Goal: Task Accomplishment & Management: Complete application form

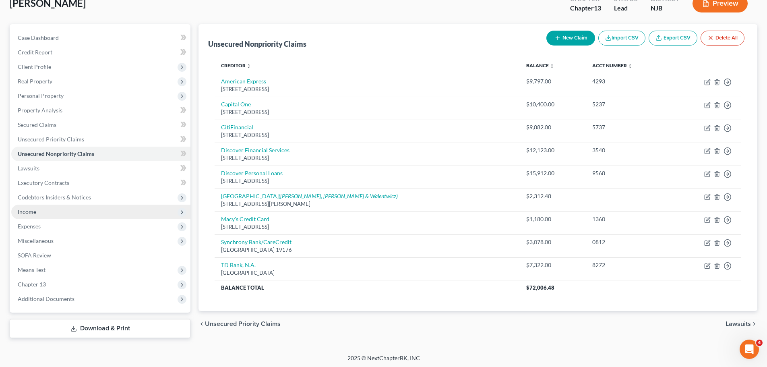
scroll to position [55, 0]
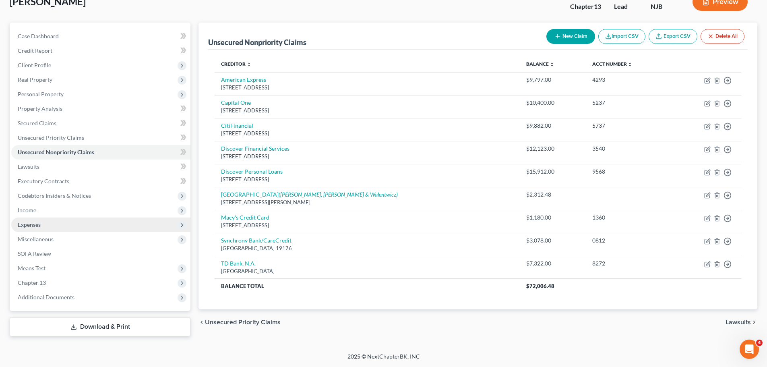
click at [59, 225] on span "Expenses" at bounding box center [100, 224] width 179 height 14
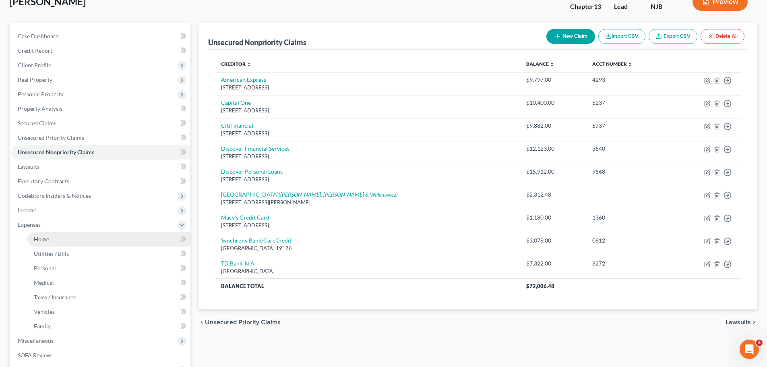
click at [63, 242] on link "Home" at bounding box center [108, 239] width 163 height 14
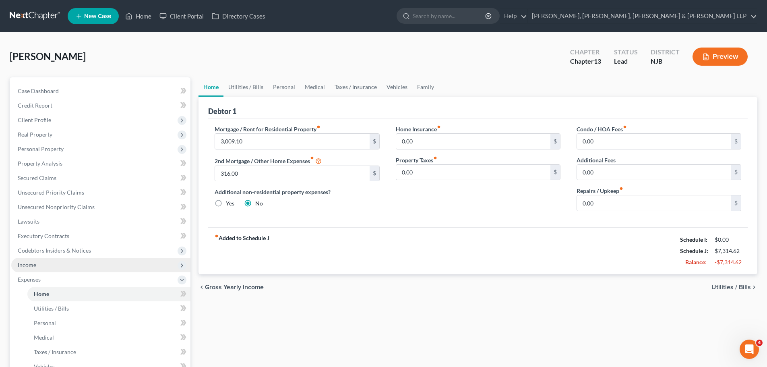
click at [48, 262] on span "Income" at bounding box center [100, 265] width 179 height 14
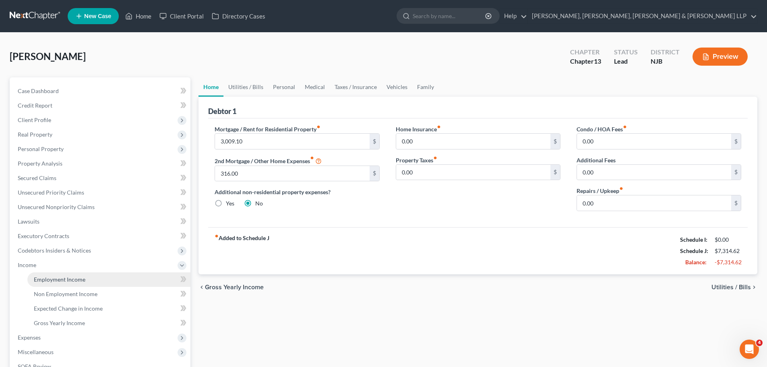
click at [51, 279] on span "Employment Income" at bounding box center [60, 279] width 52 height 7
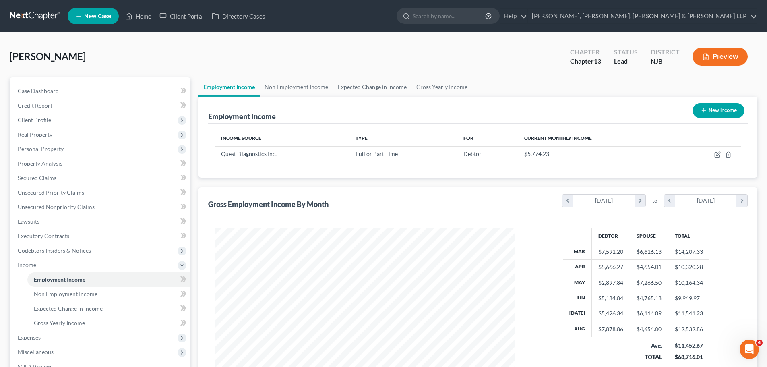
scroll to position [150, 316]
click at [699, 16] on link "Scura Wigfield, Heyer, Stevens & Cammarota LLP" at bounding box center [642, 16] width 229 height 14
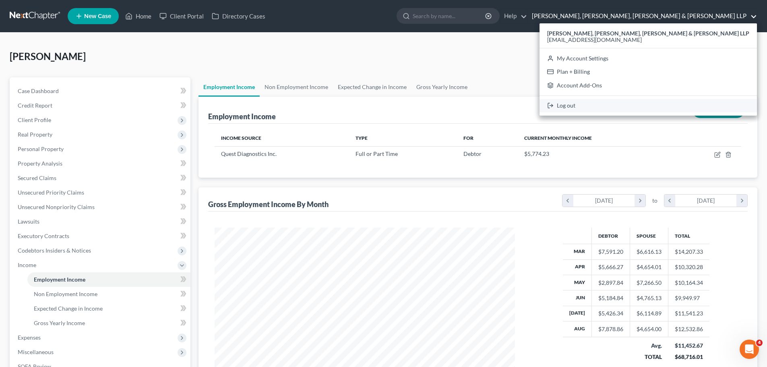
click at [645, 102] on link "Log out" at bounding box center [647, 106] width 217 height 14
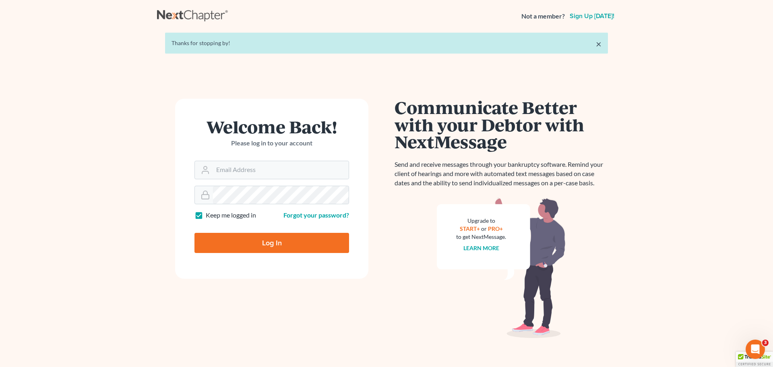
click at [206, 215] on label "Keep me logged in" at bounding box center [231, 214] width 50 height 9
click at [209, 215] on input "Keep me logged in" at bounding box center [211, 212] width 5 height 5
checkbox input "false"
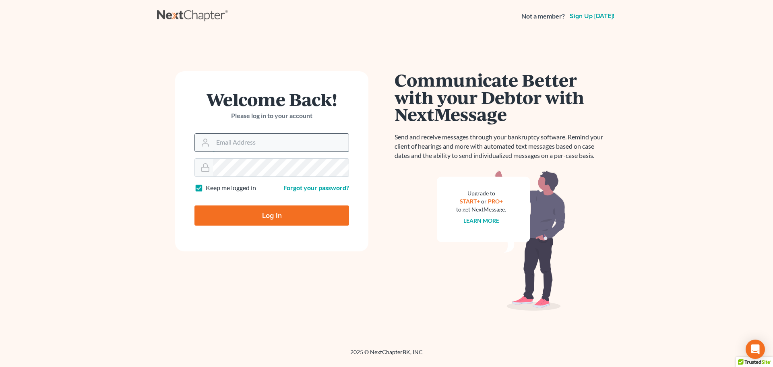
click at [274, 148] on input "Email Address" at bounding box center [281, 143] width 136 height 18
type input "[EMAIL_ADDRESS][DOMAIN_NAME]"
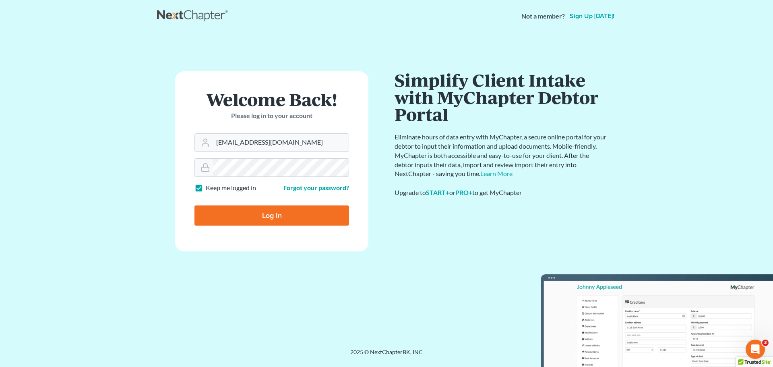
click at [206, 188] on label "Keep me logged in" at bounding box center [231, 187] width 50 height 9
click at [209, 188] on input "Keep me logged in" at bounding box center [211, 185] width 5 height 5
checkbox input "false"
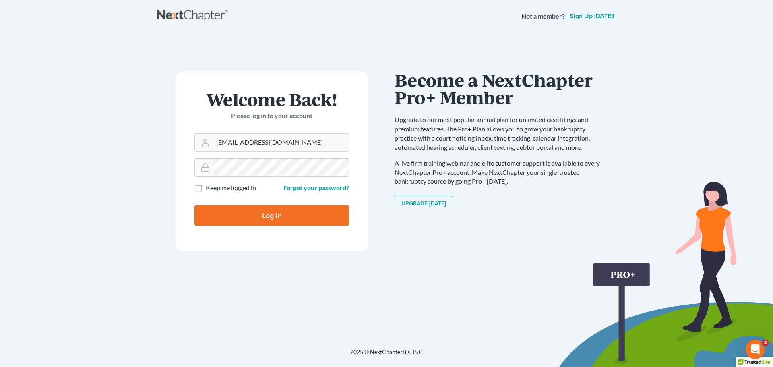
click at [220, 216] on input "Log In" at bounding box center [271, 215] width 155 height 20
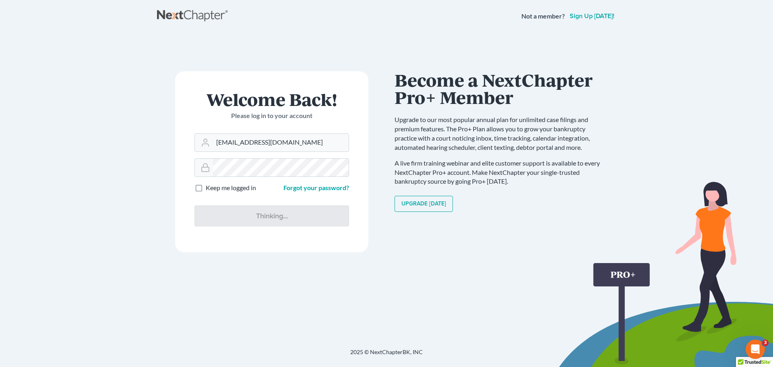
type input "Thinking..."
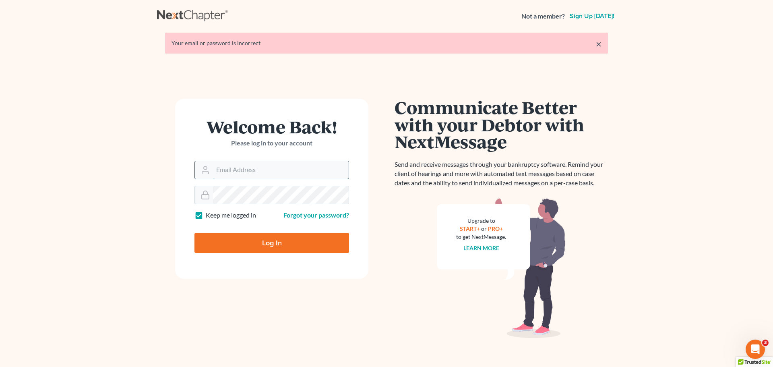
click at [255, 171] on input "Email Address" at bounding box center [281, 170] width 136 height 18
type input "[EMAIL_ADDRESS][DOMAIN_NAME]"
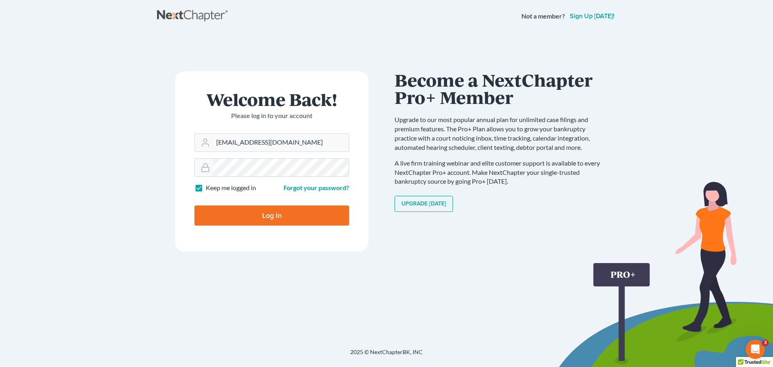
click at [206, 187] on label "Keep me logged in" at bounding box center [231, 187] width 50 height 9
click at [209, 187] on input "Keep me logged in" at bounding box center [211, 185] width 5 height 5
checkbox input "false"
click at [218, 217] on input "Log In" at bounding box center [271, 215] width 155 height 20
type input "Thinking..."
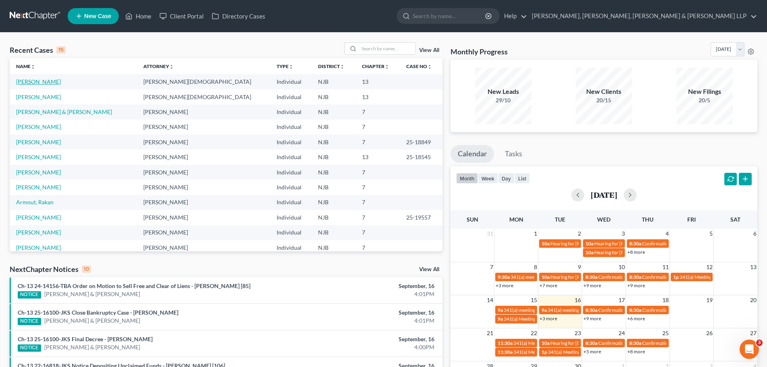
click at [44, 82] on link "Obrero, Patricia" at bounding box center [38, 81] width 45 height 7
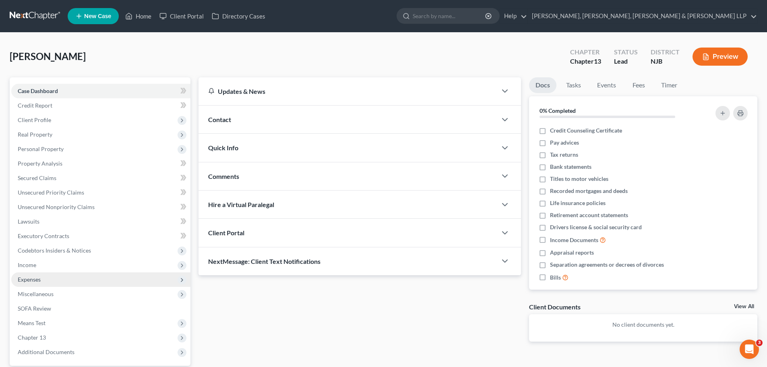
click at [39, 282] on span "Expenses" at bounding box center [29, 279] width 23 height 7
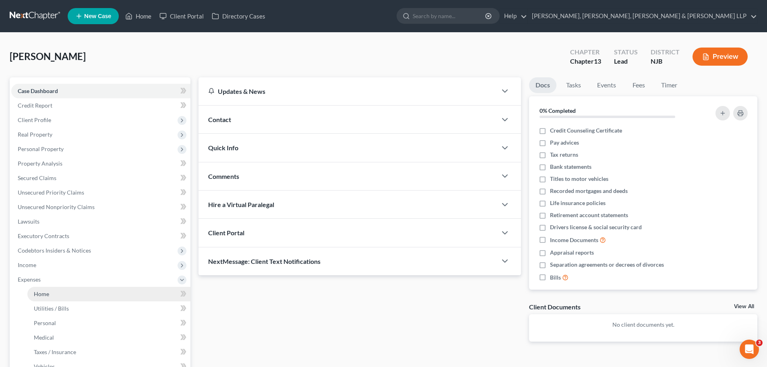
click at [44, 296] on span "Home" at bounding box center [41, 293] width 15 height 7
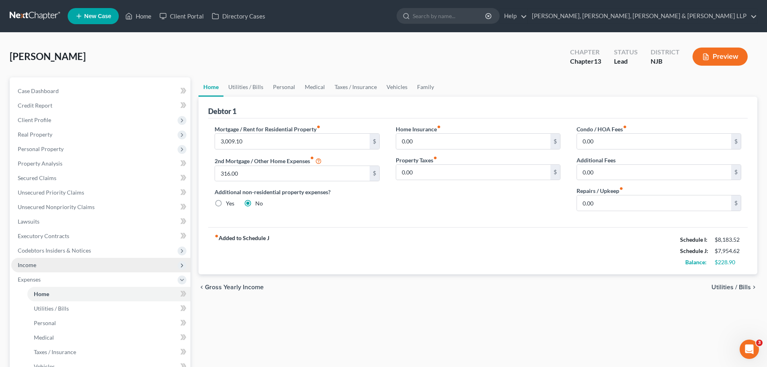
click at [43, 266] on span "Income" at bounding box center [100, 265] width 179 height 14
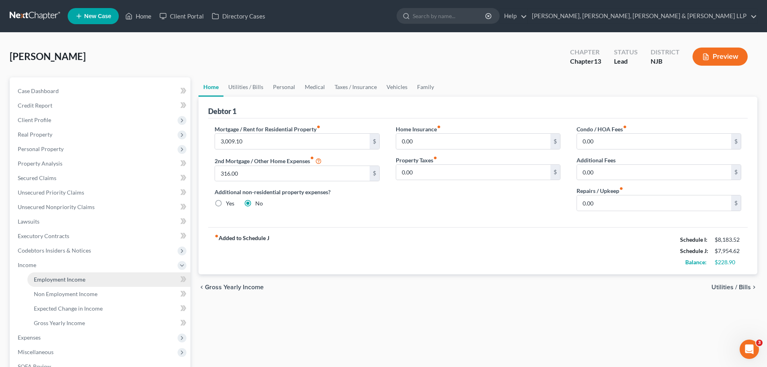
click at [54, 276] on span "Employment Income" at bounding box center [60, 279] width 52 height 7
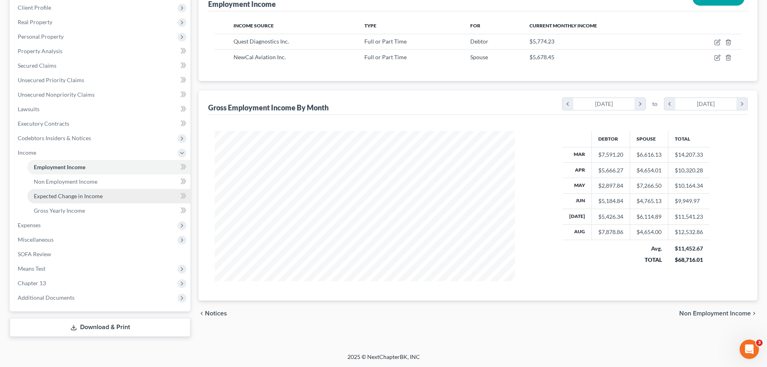
scroll to position [113, 0]
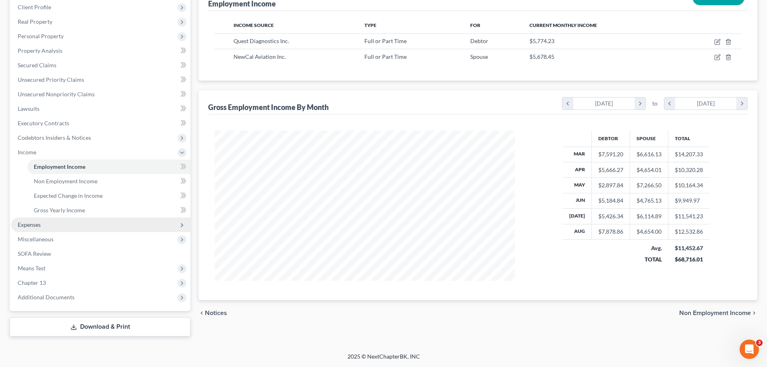
click at [70, 223] on span "Expenses" at bounding box center [100, 224] width 179 height 14
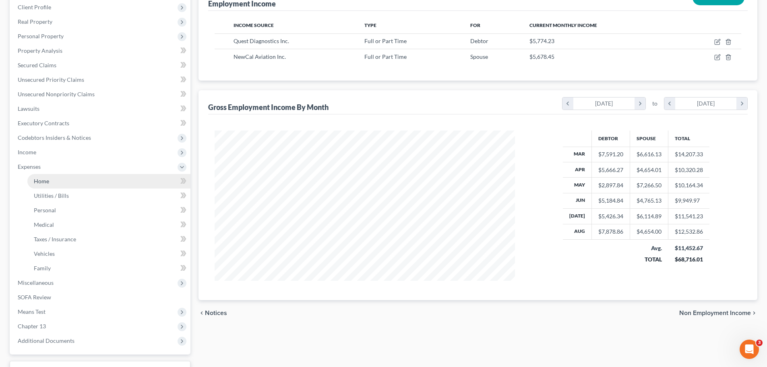
click at [52, 183] on link "Home" at bounding box center [108, 181] width 163 height 14
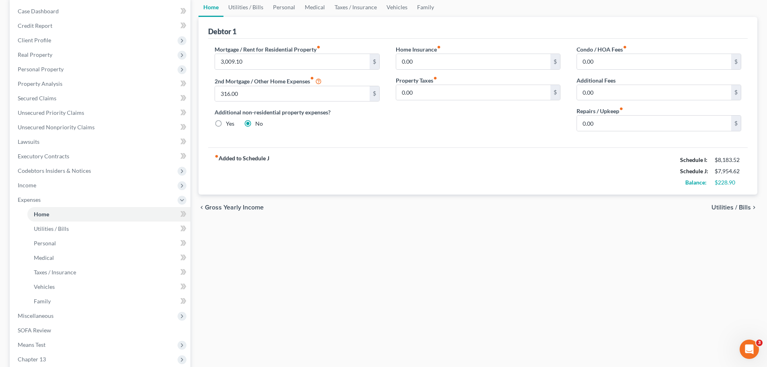
scroll to position [80, 0]
click at [74, 228] on link "Utilities / Bills" at bounding box center [108, 228] width 163 height 14
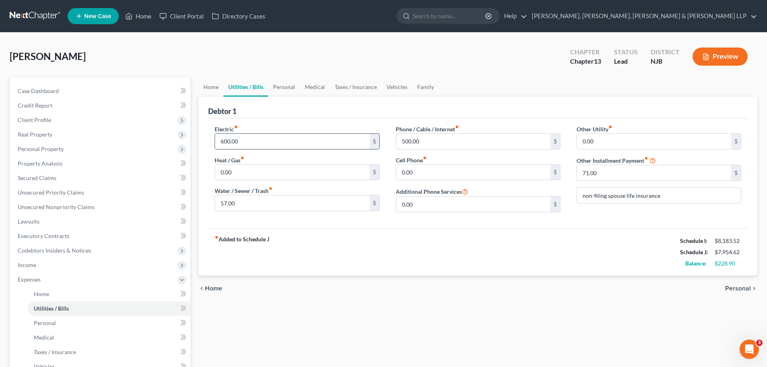
click at [262, 146] on input "600.00" at bounding box center [292, 141] width 154 height 15
type input "475.00"
click at [441, 146] on input "500.00" at bounding box center [473, 141] width 154 height 15
type input "345.00"
click at [439, 177] on input "0.00" at bounding box center [473, 172] width 154 height 15
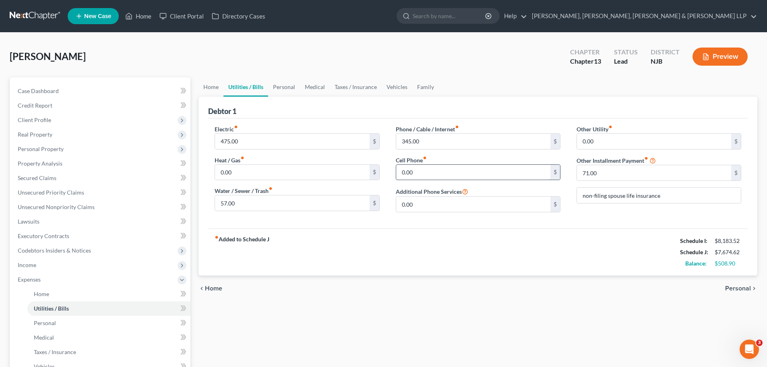
click at [440, 173] on input "0.00" at bounding box center [473, 172] width 154 height 15
click at [726, 289] on span "Personal" at bounding box center [738, 288] width 26 height 6
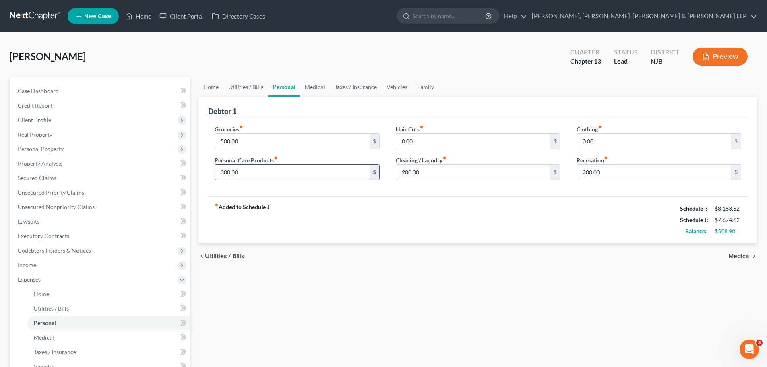
click at [260, 171] on input "300.00" at bounding box center [292, 172] width 154 height 15
type input "150.00"
click at [264, 144] on input "500.00" at bounding box center [292, 141] width 154 height 15
click at [266, 144] on input "500.00" at bounding box center [292, 141] width 154 height 15
click at [447, 174] on input "200.00" at bounding box center [473, 172] width 154 height 15
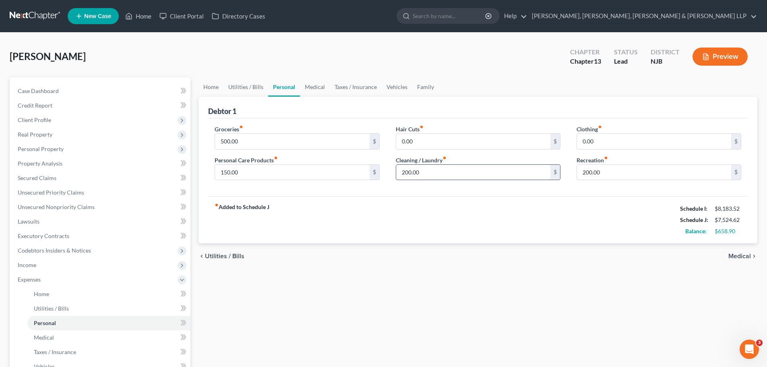
click at [448, 175] on input "200.00" at bounding box center [473, 172] width 154 height 15
type input "2"
type input "100.00"
click at [611, 172] on input "200.00" at bounding box center [654, 172] width 154 height 15
type input "150.00"
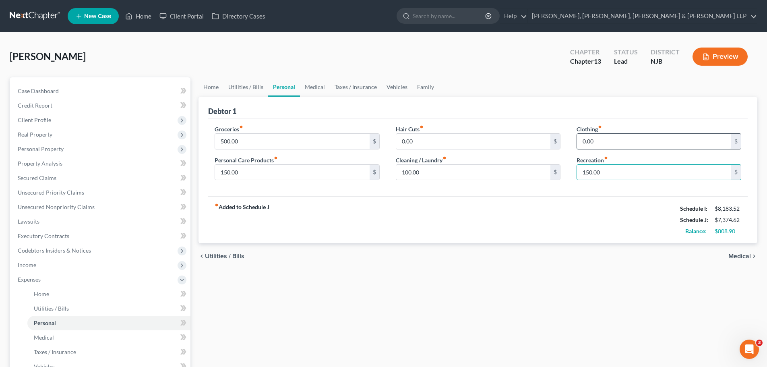
click at [603, 142] on input "0.00" at bounding box center [654, 141] width 154 height 15
click at [737, 254] on span "Medical" at bounding box center [739, 256] width 23 height 6
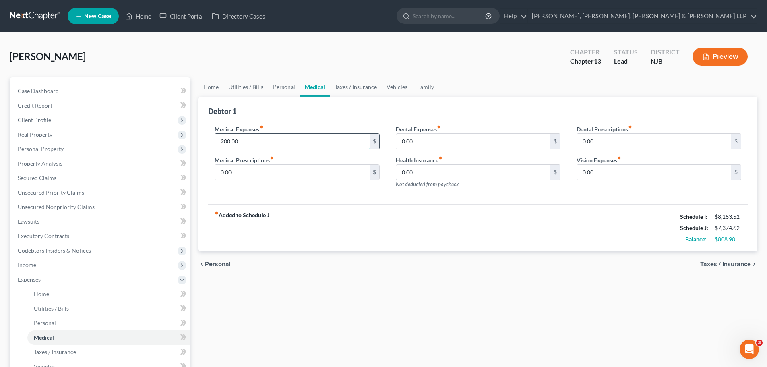
click at [270, 143] on input "200.00" at bounding box center [292, 141] width 154 height 15
type input "100.00"
click at [274, 173] on input "0.00" at bounding box center [292, 172] width 154 height 15
click at [721, 263] on span "Taxes / Insurance" at bounding box center [725, 264] width 51 height 6
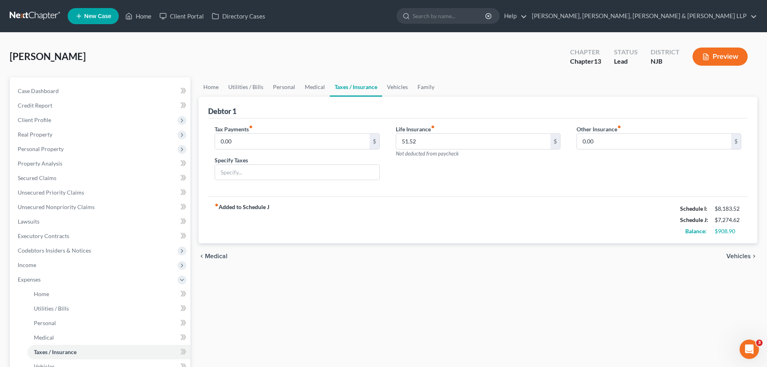
click at [734, 255] on span "Vehicles" at bounding box center [738, 256] width 25 height 6
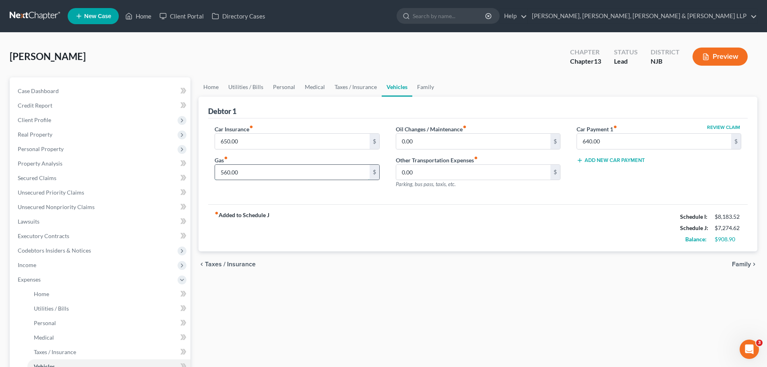
click at [304, 174] on input "560.00" at bounding box center [292, 172] width 154 height 15
type input "300.00"
click at [439, 142] on input "0.00" at bounding box center [473, 141] width 154 height 15
click at [738, 264] on span "Family" at bounding box center [741, 264] width 19 height 6
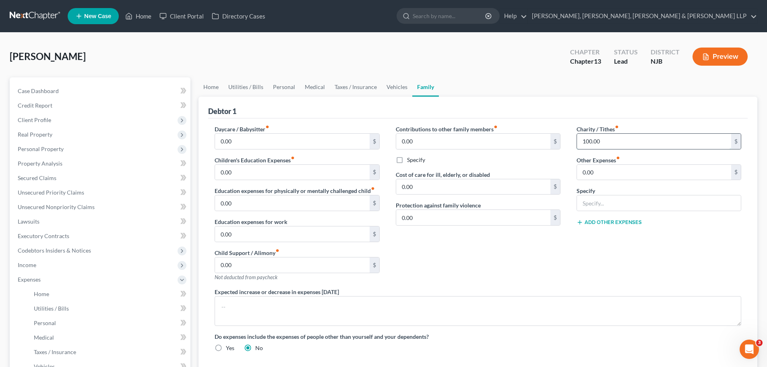
click at [604, 142] on input "100.00" at bounding box center [654, 141] width 154 height 15
click at [469, 143] on input "0.00" at bounding box center [473, 141] width 154 height 15
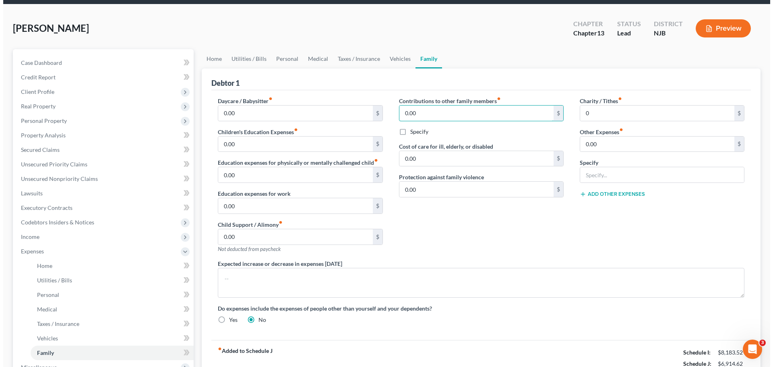
scroll to position [121, 0]
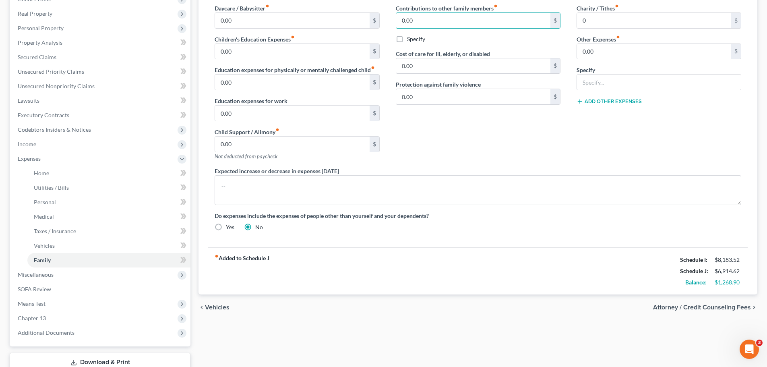
click at [703, 307] on span "Attorney / Credit Counseling Fees" at bounding box center [702, 307] width 98 height 6
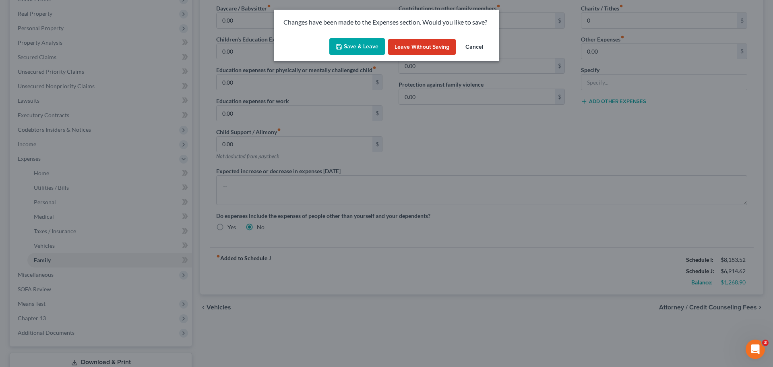
click at [367, 44] on button "Save & Leave" at bounding box center [357, 46] width 56 height 17
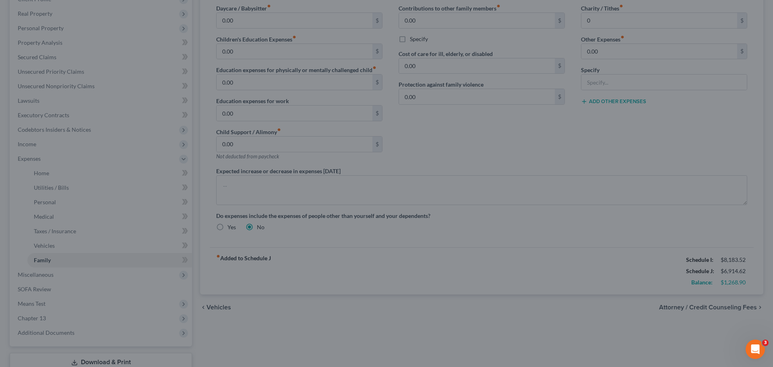
type input "0.00"
select select "0"
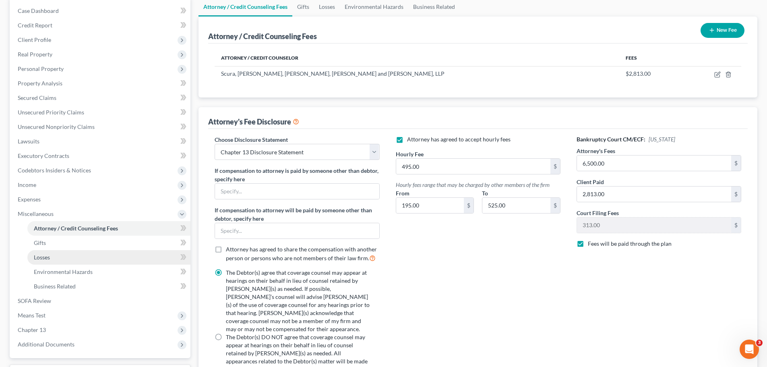
scroll to position [80, 0]
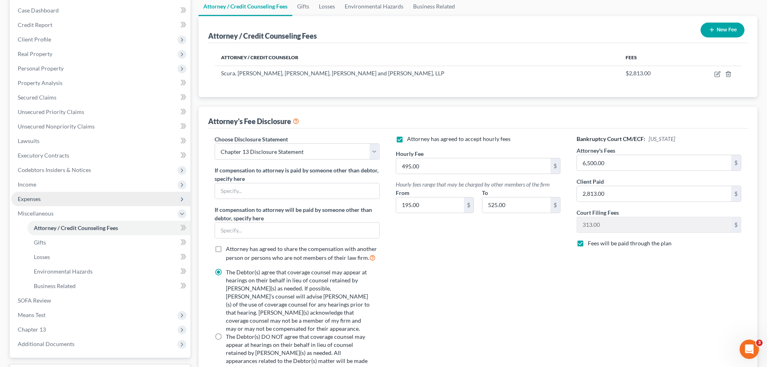
click at [50, 200] on span "Expenses" at bounding box center [100, 199] width 179 height 14
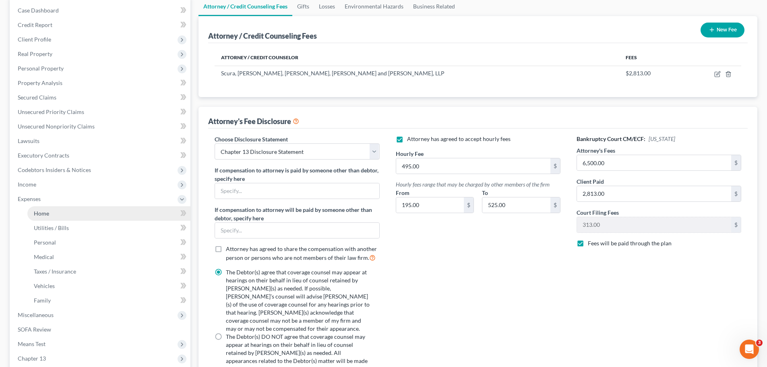
click at [55, 214] on link "Home" at bounding box center [108, 213] width 163 height 14
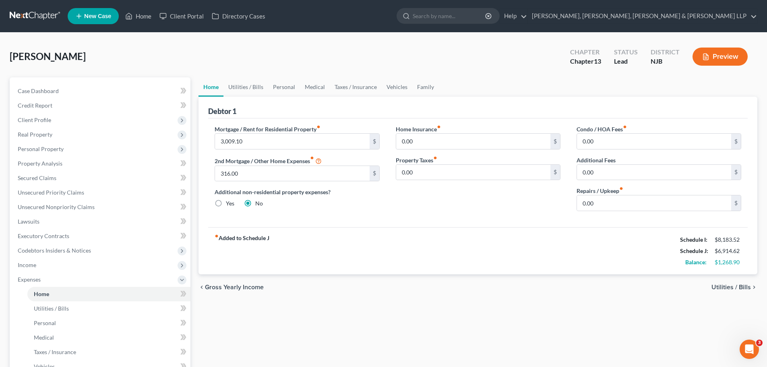
click at [717, 285] on span "Utilities / Bills" at bounding box center [730, 287] width 39 height 6
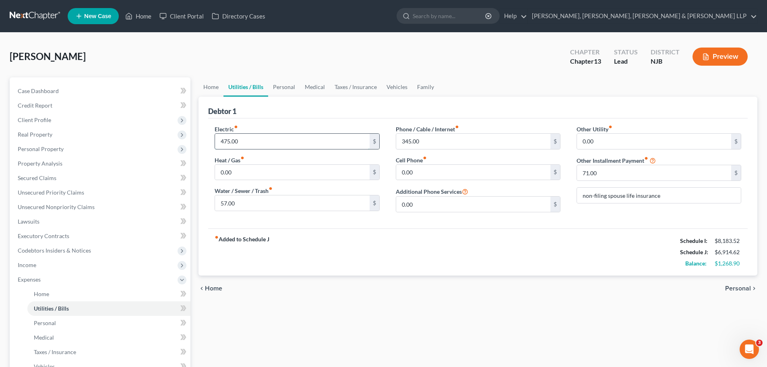
click at [290, 144] on input "475.00" at bounding box center [292, 141] width 154 height 15
type input "375"
click at [450, 139] on input "345.00" at bounding box center [473, 141] width 154 height 15
click at [449, 141] on input "345.00" at bounding box center [473, 141] width 154 height 15
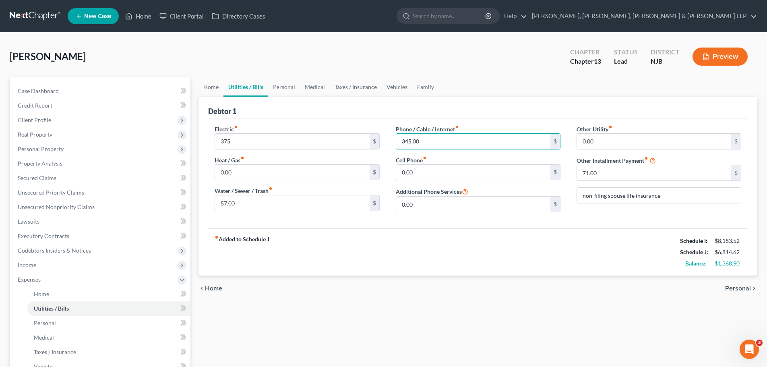
click at [732, 287] on span "Personal" at bounding box center [738, 288] width 26 height 6
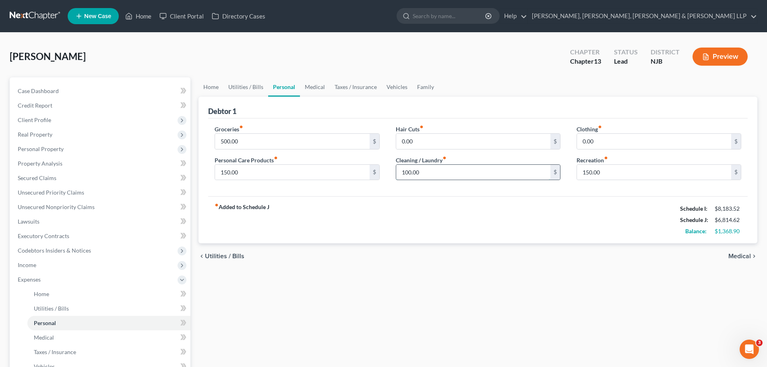
click at [454, 175] on input "100.00" at bounding box center [473, 172] width 154 height 15
type input "75.00"
click at [436, 141] on input "0.00" at bounding box center [473, 141] width 154 height 15
click at [434, 174] on input "75.00" at bounding box center [473, 172] width 154 height 15
click at [434, 173] on input "75.00" at bounding box center [473, 172] width 154 height 15
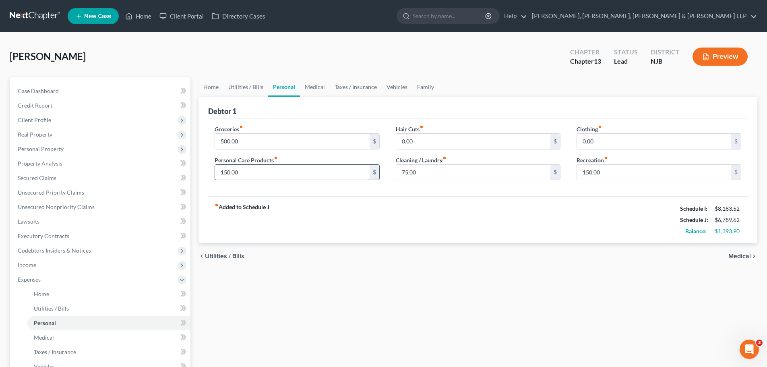
click at [301, 173] on input "150.00" at bounding box center [292, 172] width 154 height 15
type input "125.00"
click at [431, 142] on input "0.00" at bounding box center [473, 141] width 154 height 15
click at [444, 146] on input "0.00" at bounding box center [473, 141] width 154 height 15
click at [738, 257] on span "Medical" at bounding box center [739, 256] width 23 height 6
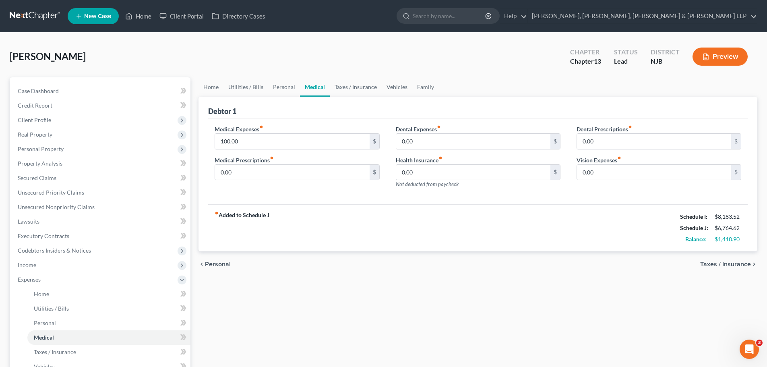
click at [722, 266] on span "Taxes / Insurance" at bounding box center [725, 264] width 51 height 6
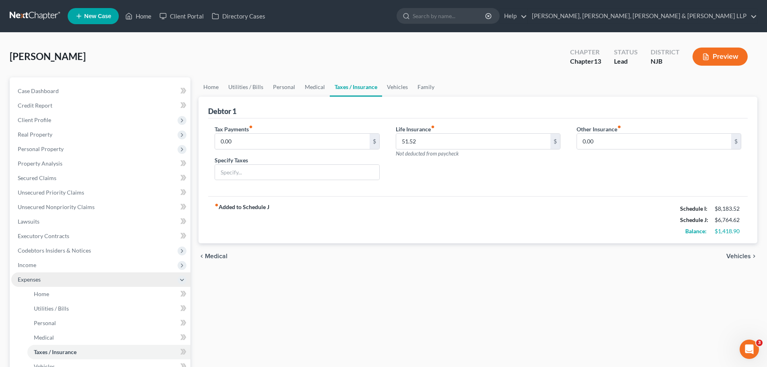
click at [57, 279] on span "Expenses" at bounding box center [100, 279] width 179 height 14
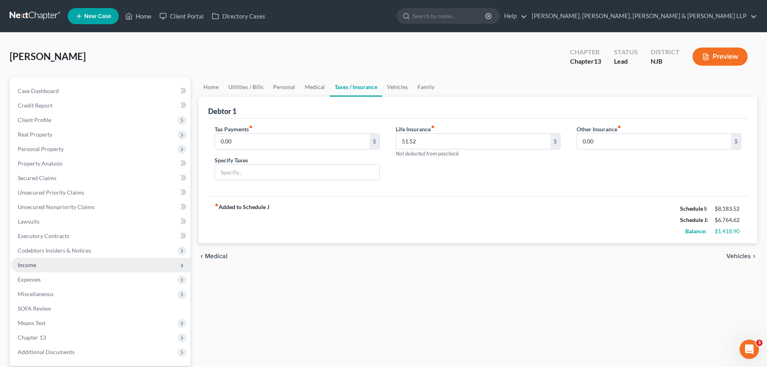
click at [45, 264] on span "Income" at bounding box center [100, 265] width 179 height 14
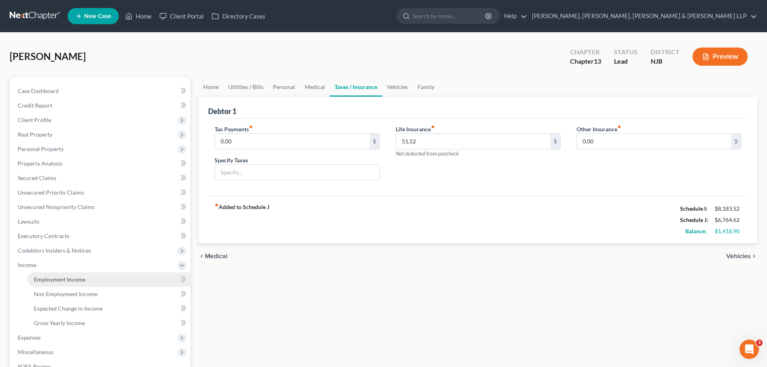
click at [61, 276] on span "Employment Income" at bounding box center [60, 279] width 52 height 7
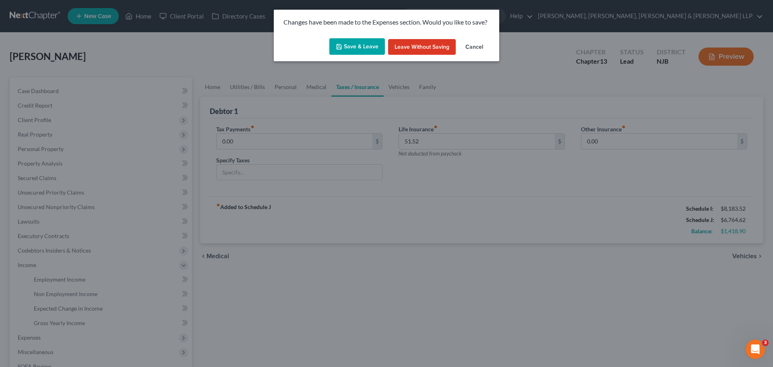
click at [377, 42] on button "Save & Leave" at bounding box center [357, 46] width 56 height 17
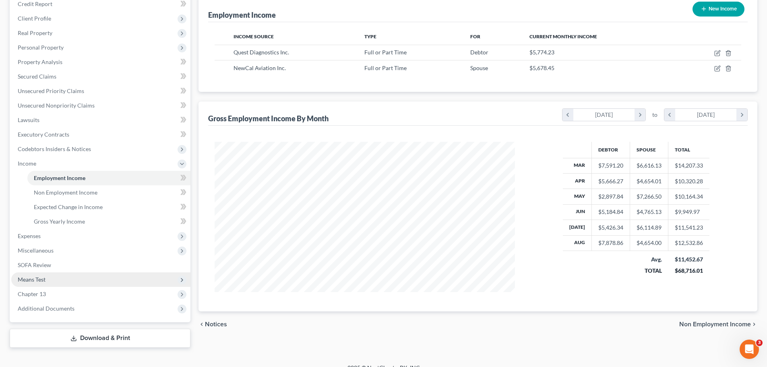
scroll to position [113, 0]
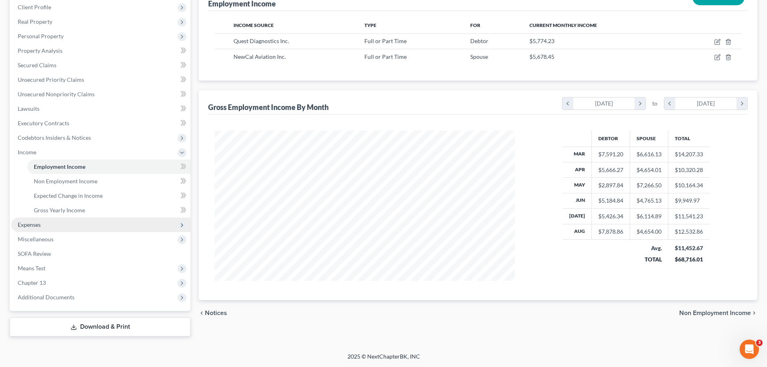
click at [48, 228] on span "Expenses" at bounding box center [100, 224] width 179 height 14
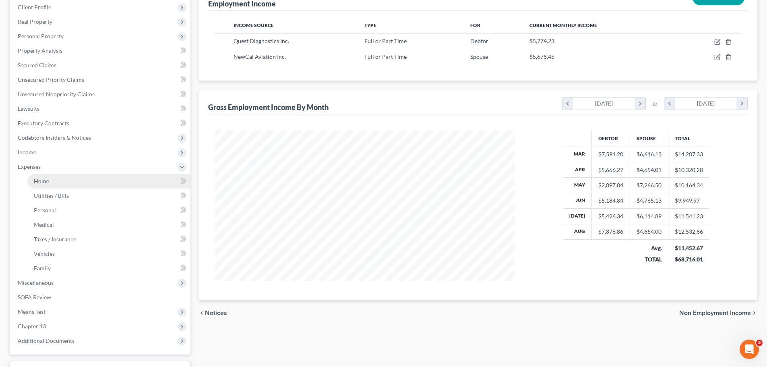
click at [57, 183] on link "Home" at bounding box center [108, 181] width 163 height 14
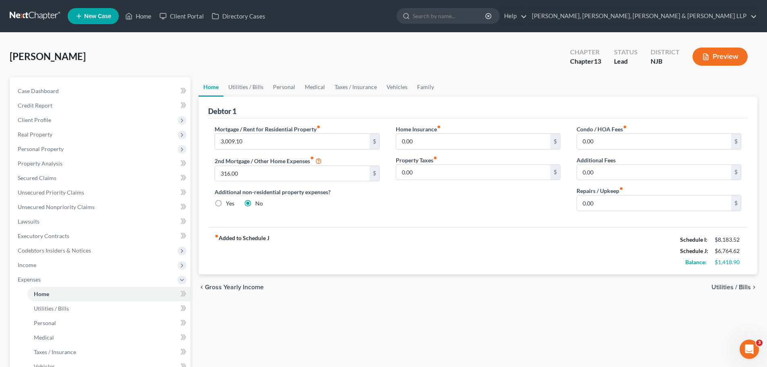
click at [723, 286] on span "Utilities / Bills" at bounding box center [730, 287] width 39 height 6
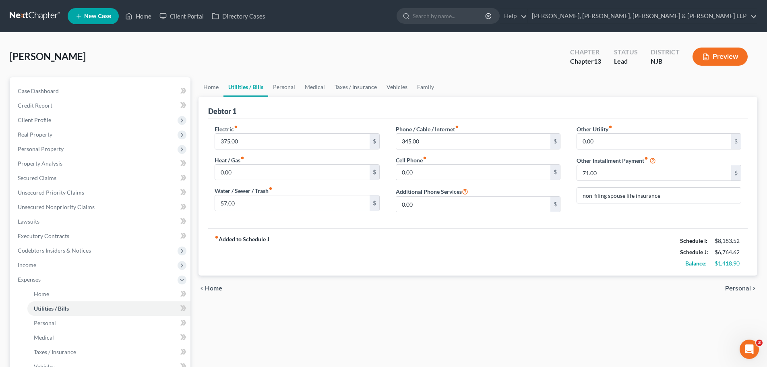
click at [738, 289] on span "Personal" at bounding box center [738, 288] width 26 height 6
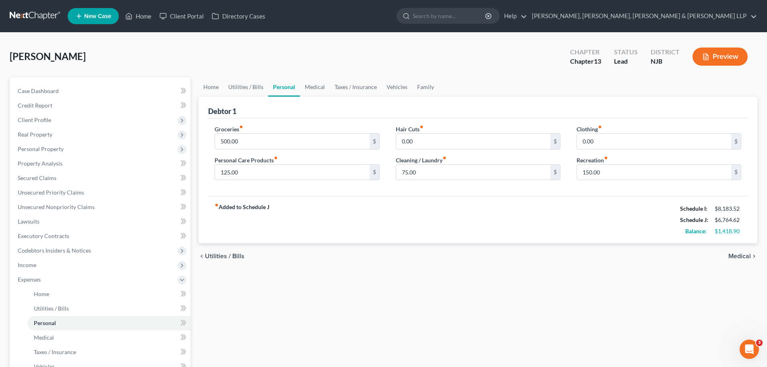
click at [737, 258] on span "Medical" at bounding box center [739, 256] width 23 height 6
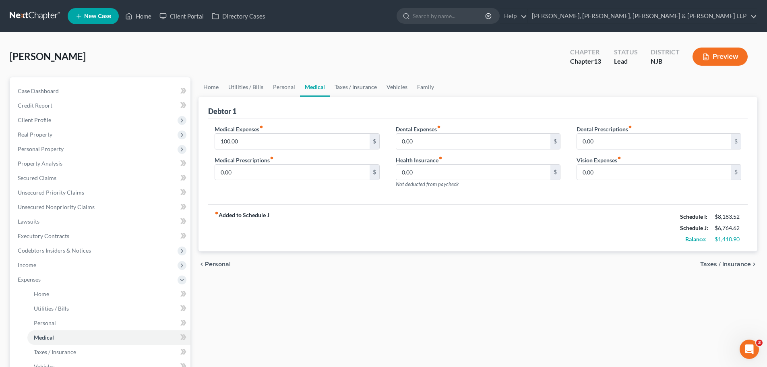
click at [737, 258] on div "chevron_left Personal Taxes / Insurance chevron_right" at bounding box center [477, 264] width 559 height 26
click at [736, 266] on span "Taxes / Insurance" at bounding box center [725, 264] width 51 height 6
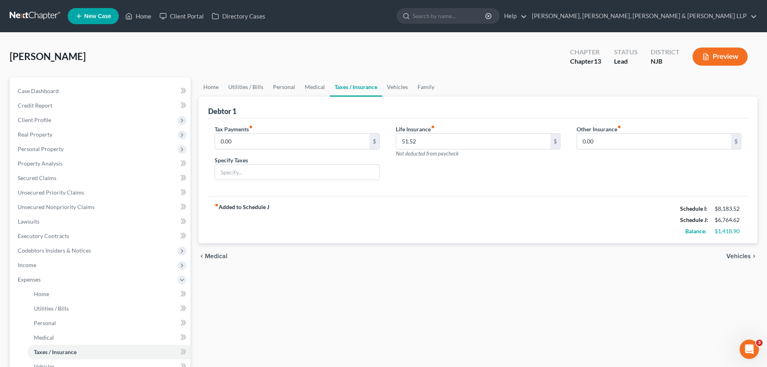
click at [730, 255] on span "Vehicles" at bounding box center [738, 256] width 25 height 6
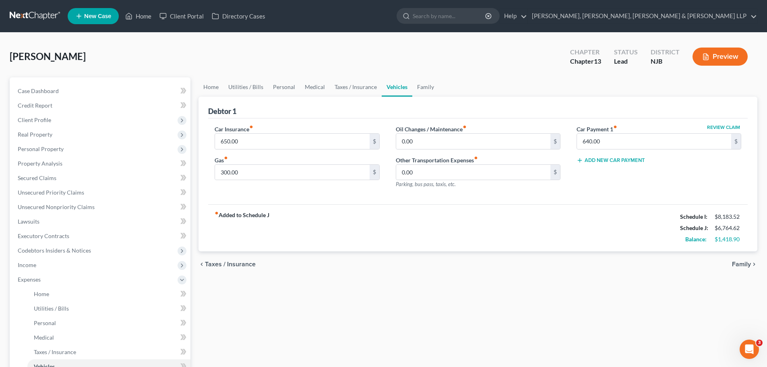
click at [736, 265] on span "Family" at bounding box center [741, 264] width 19 height 6
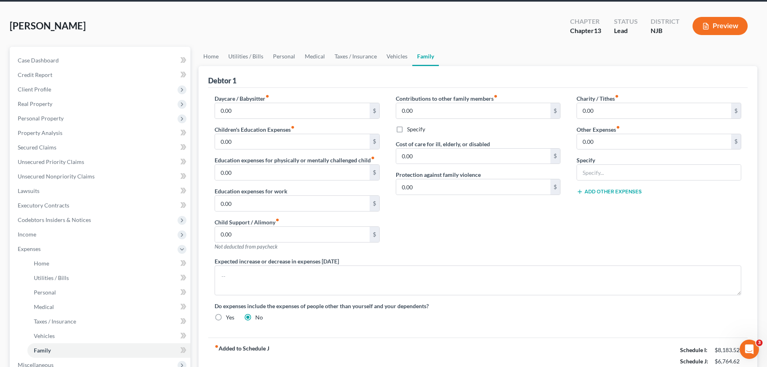
scroll to position [121, 0]
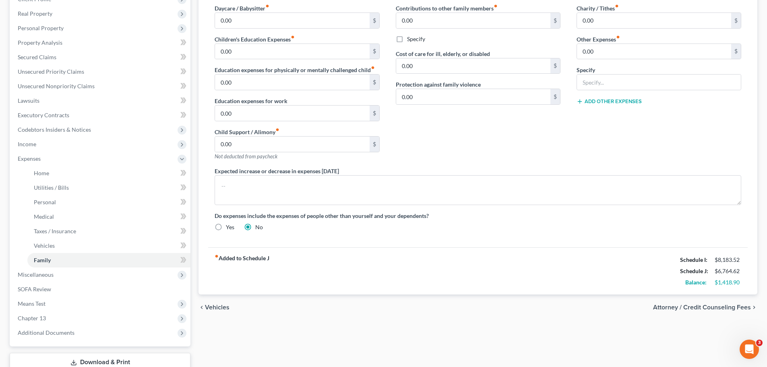
click at [697, 308] on span "Attorney / Credit Counseling Fees" at bounding box center [702, 307] width 98 height 6
select select "0"
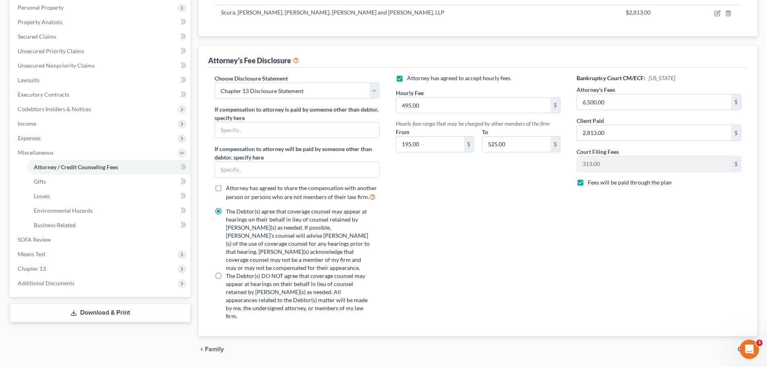
scroll to position [151, 0]
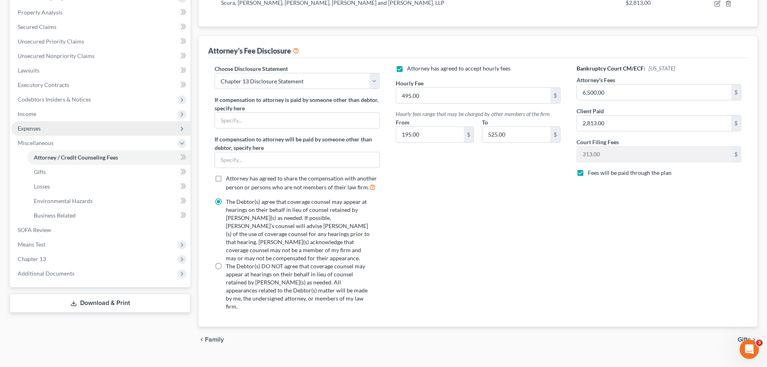
click at [48, 132] on span "Expenses" at bounding box center [100, 128] width 179 height 14
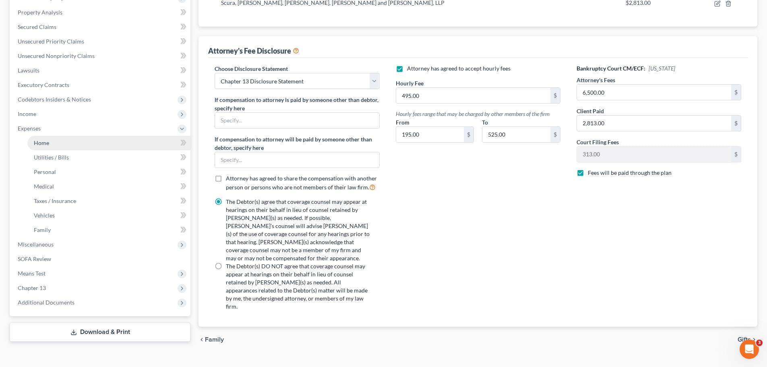
click at [48, 140] on span "Home" at bounding box center [41, 142] width 15 height 7
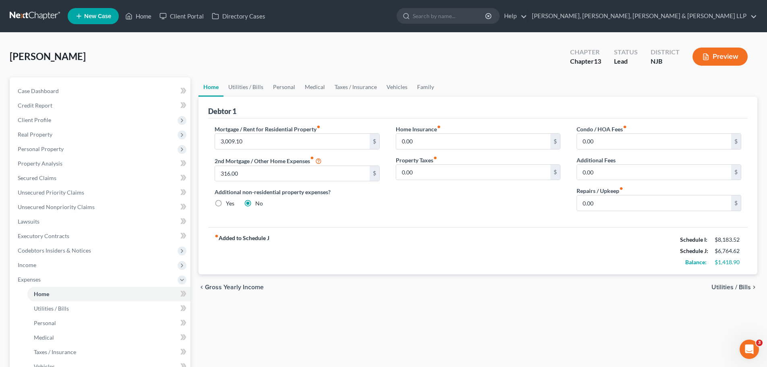
click at [719, 287] on span "Utilities / Bills" at bounding box center [730, 287] width 39 height 6
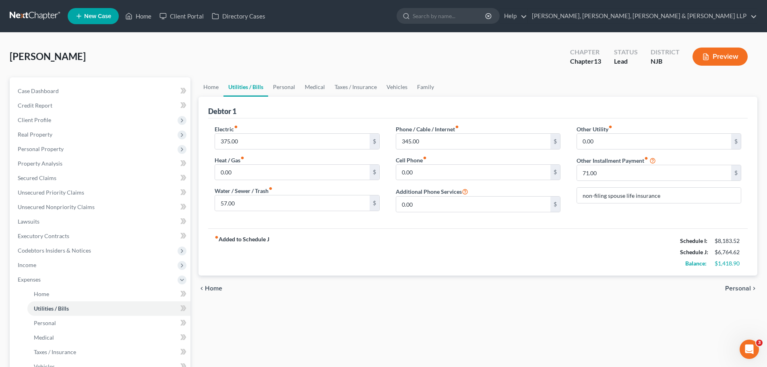
click at [732, 289] on span "Personal" at bounding box center [738, 288] width 26 height 6
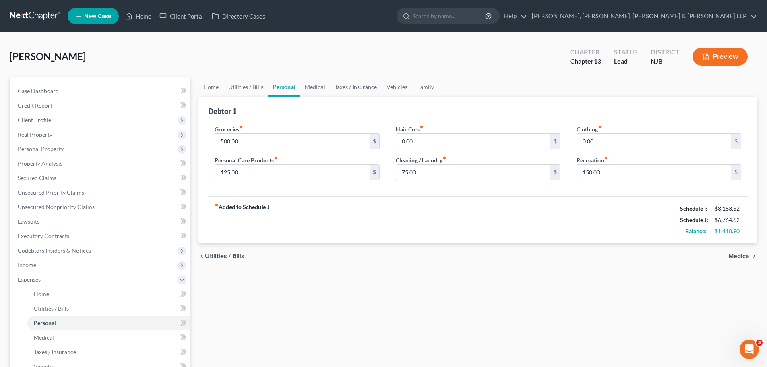
click at [736, 258] on span "Medical" at bounding box center [739, 256] width 23 height 6
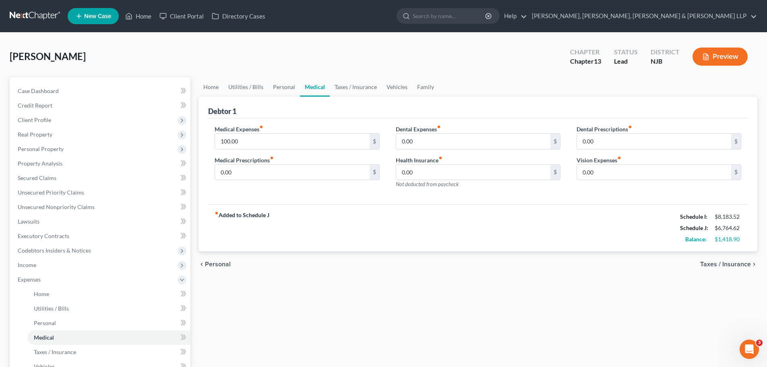
click at [730, 264] on span "Taxes / Insurance" at bounding box center [725, 264] width 51 height 6
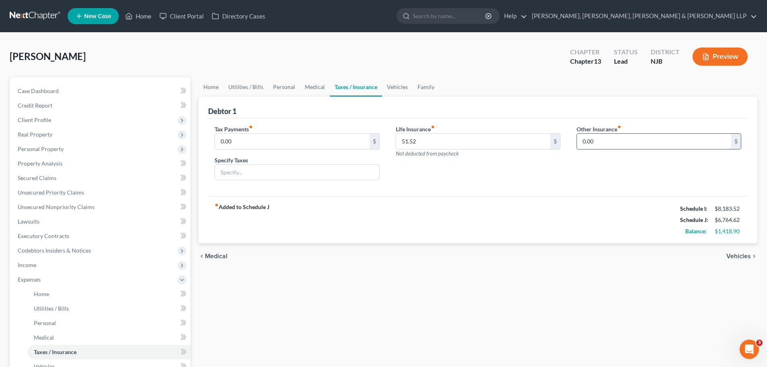
click at [621, 142] on input "0.00" at bounding box center [654, 141] width 154 height 15
click at [608, 171] on div "Other Insurance fiber_manual_record 0.00 $" at bounding box center [658, 156] width 181 height 62
click at [737, 256] on span "Vehicles" at bounding box center [738, 256] width 25 height 6
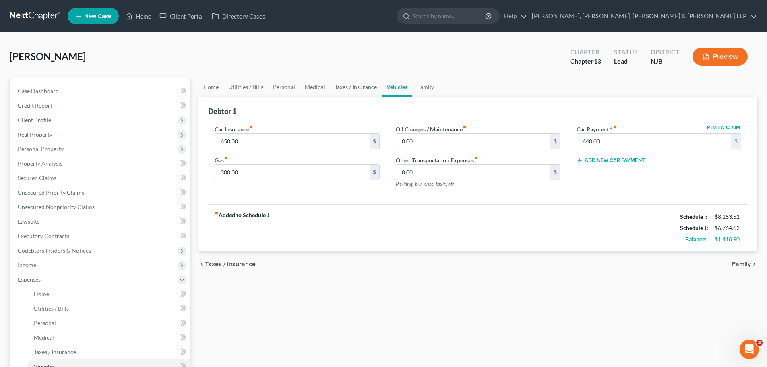
click at [740, 266] on span "Family" at bounding box center [741, 264] width 19 height 6
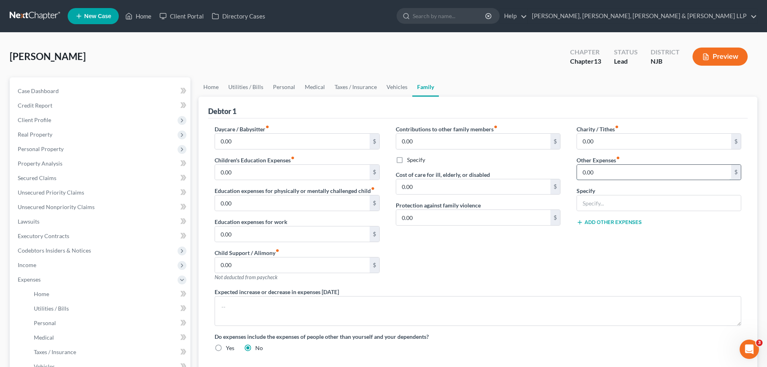
click at [604, 171] on input "0.00" at bounding box center [654, 172] width 154 height 15
type input "557.00"
click at [619, 201] on input "text" at bounding box center [659, 202] width 164 height 15
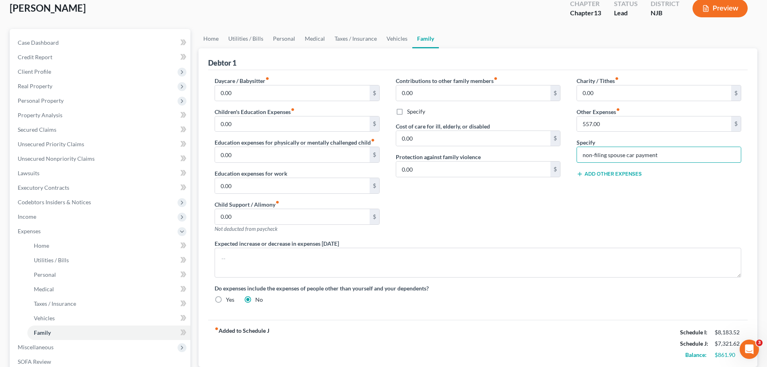
scroll to position [156, 0]
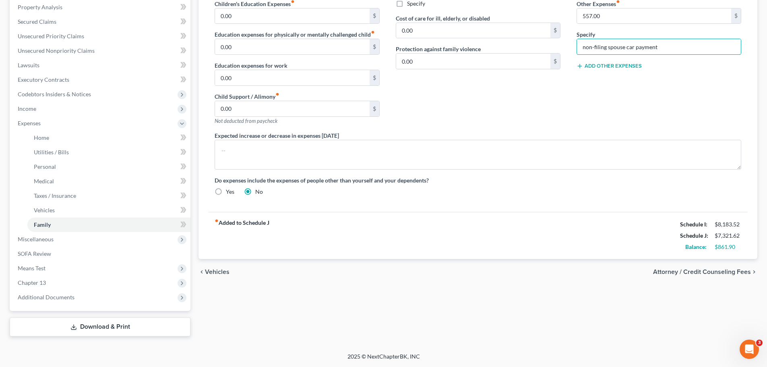
type input "non-filing spouse car payment"
click at [719, 273] on span "Attorney / Credit Counseling Fees" at bounding box center [702, 271] width 98 height 6
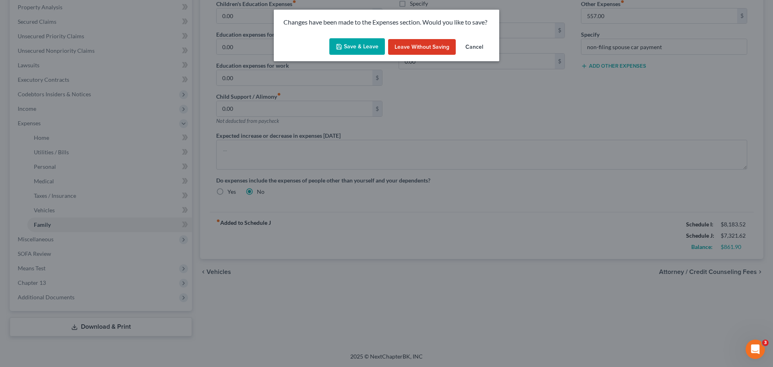
click at [363, 43] on button "Save & Leave" at bounding box center [357, 46] width 56 height 17
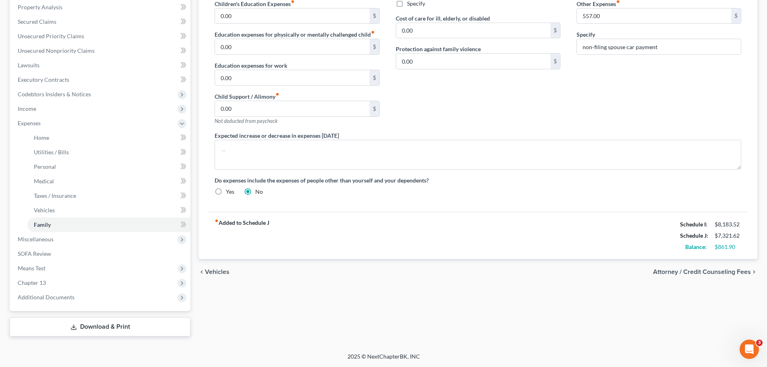
select select "0"
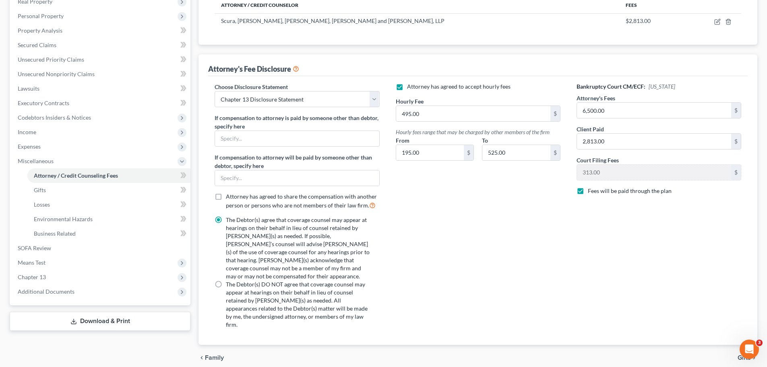
scroll to position [151, 0]
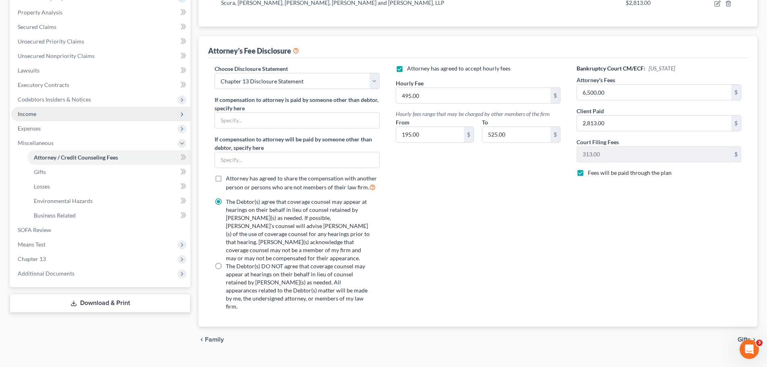
click at [43, 112] on span "Income" at bounding box center [100, 114] width 179 height 14
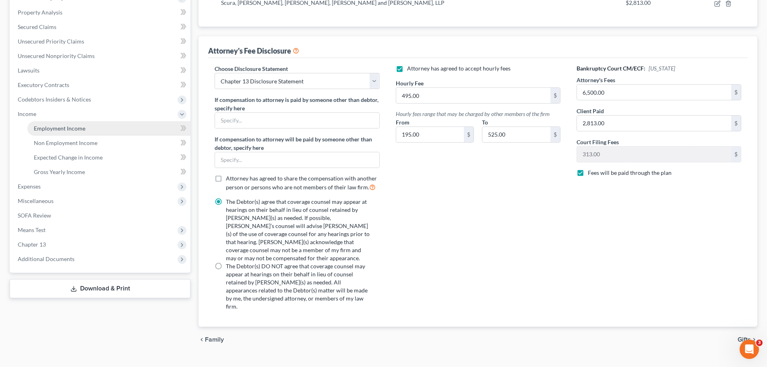
click at [58, 125] on span "Employment Income" at bounding box center [60, 128] width 52 height 7
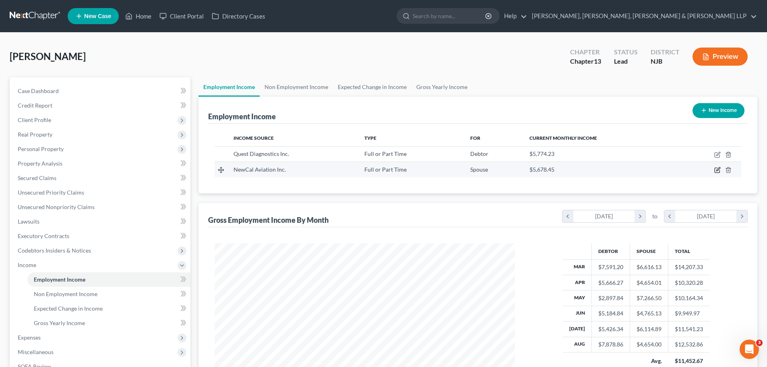
click at [718, 171] on icon "button" at bounding box center [717, 170] width 6 height 6
select select "0"
select select "33"
select select "3"
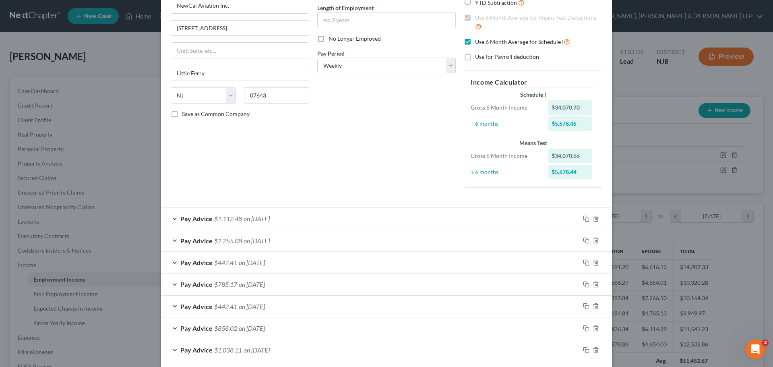
scroll to position [80, 0]
click at [281, 221] on div "Pay Advice $1,112.48 on 09/04/2025" at bounding box center [370, 216] width 419 height 21
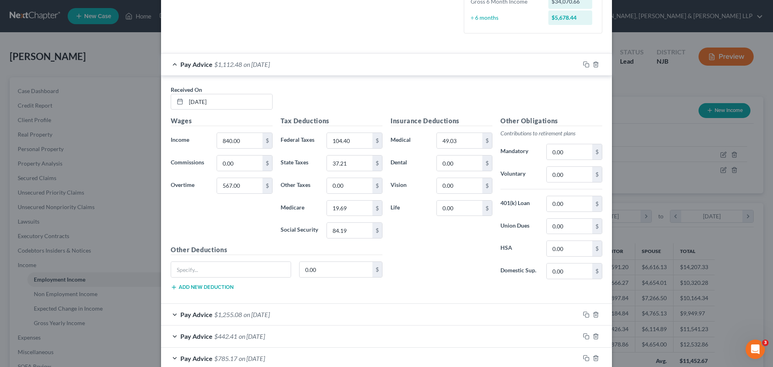
scroll to position [282, 0]
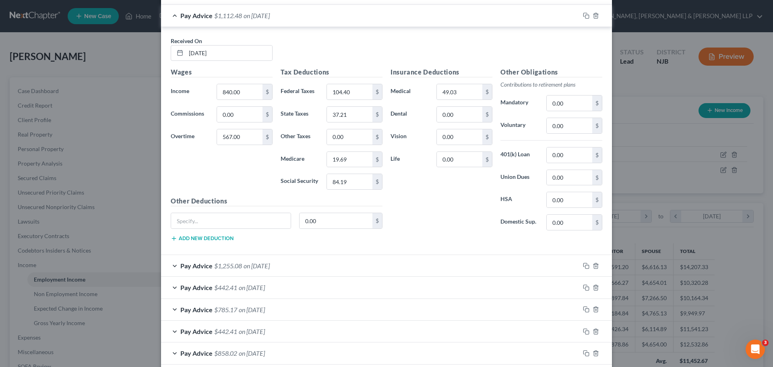
click at [341, 266] on div "Pay Advice $1,255.08 on 08/22/2025" at bounding box center [370, 265] width 419 height 21
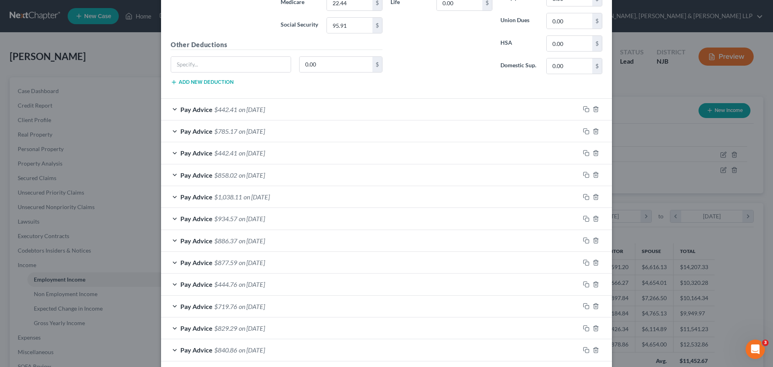
scroll to position [724, 0]
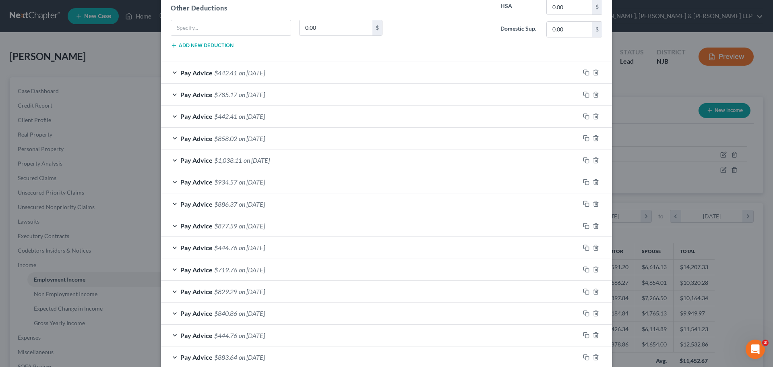
click at [257, 295] on span "on 06/27/2025" at bounding box center [252, 291] width 26 height 8
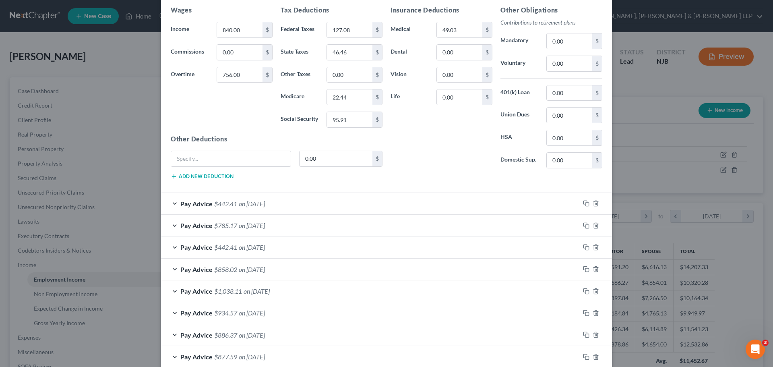
scroll to position [604, 0]
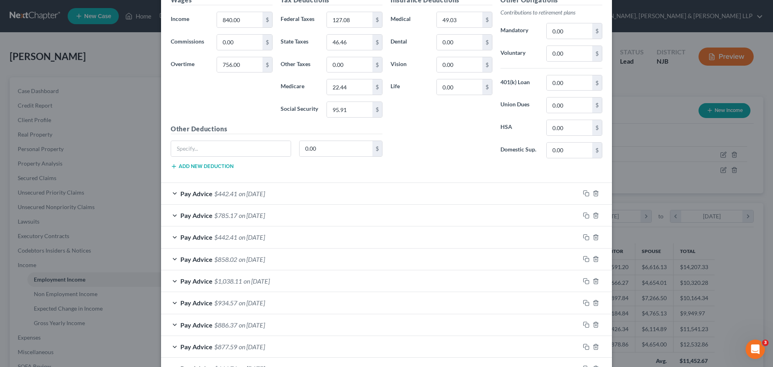
click at [358, 194] on div "Pay Advice $442.41 on 08/22/2025" at bounding box center [370, 193] width 419 height 21
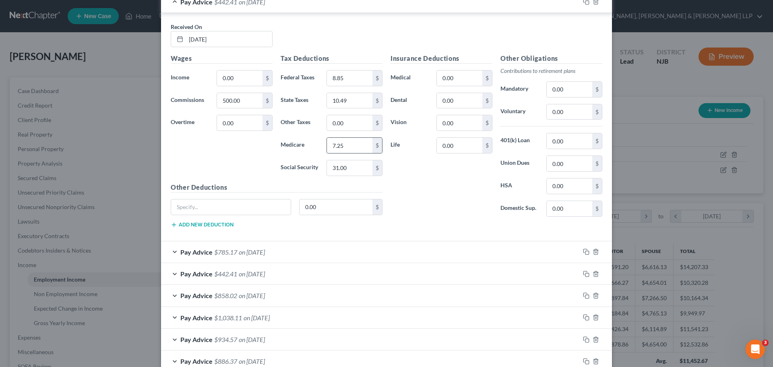
scroll to position [805, 0]
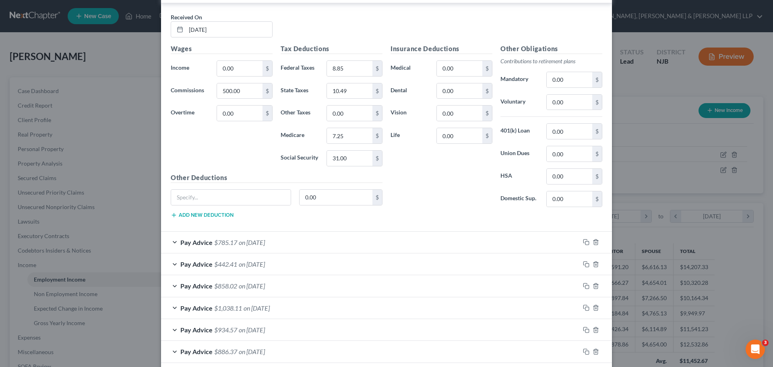
click at [352, 243] on div "Pay Advice $785.17 on 08/14/2025" at bounding box center [370, 241] width 419 height 21
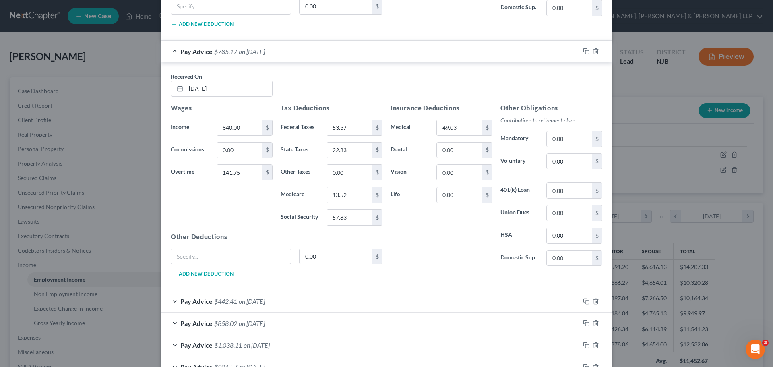
scroll to position [1006, 0]
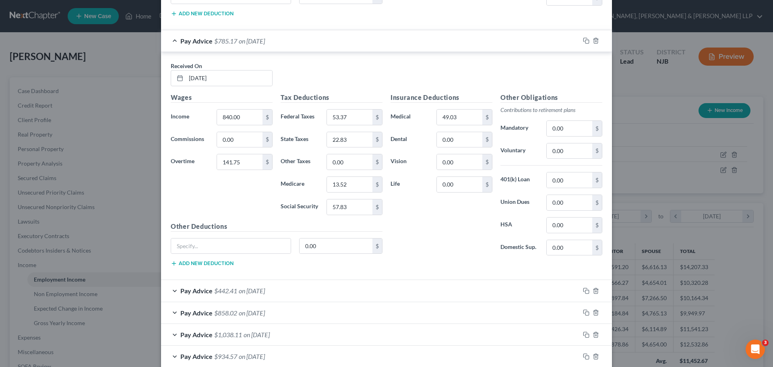
click at [348, 290] on div "Pay Advice $442.41 on 08/14/2025" at bounding box center [370, 290] width 419 height 21
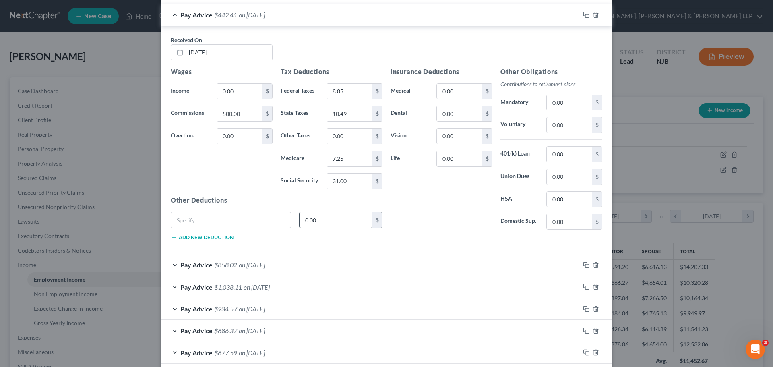
scroll to position [1288, 0]
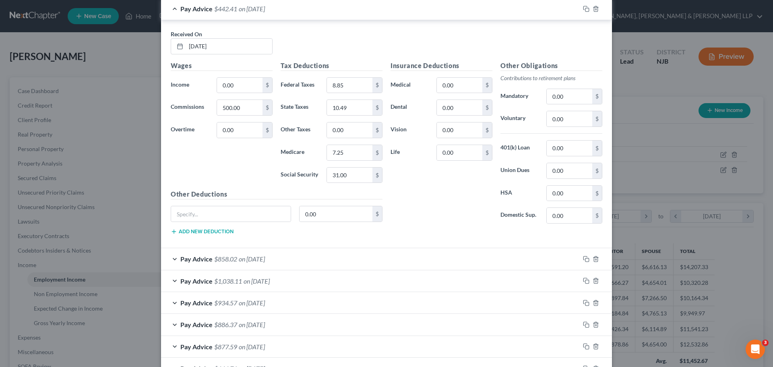
click at [320, 264] on div "Pay Advice $858.02 on 08/07/2025" at bounding box center [370, 258] width 419 height 21
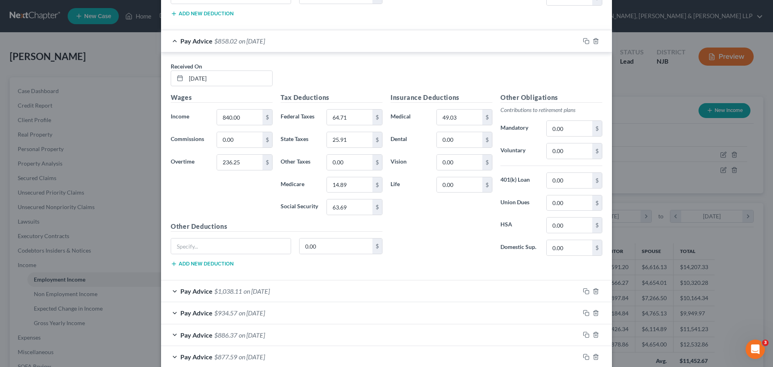
scroll to position [1529, 0]
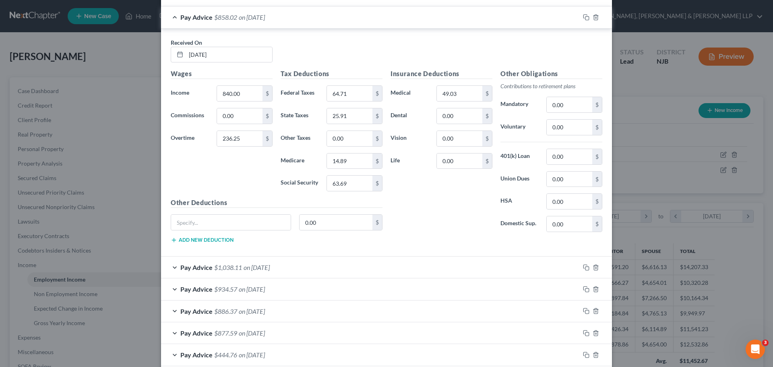
click at [286, 270] on div "Pay Advice $1,038.11 on 07/31/2025" at bounding box center [370, 266] width 419 height 21
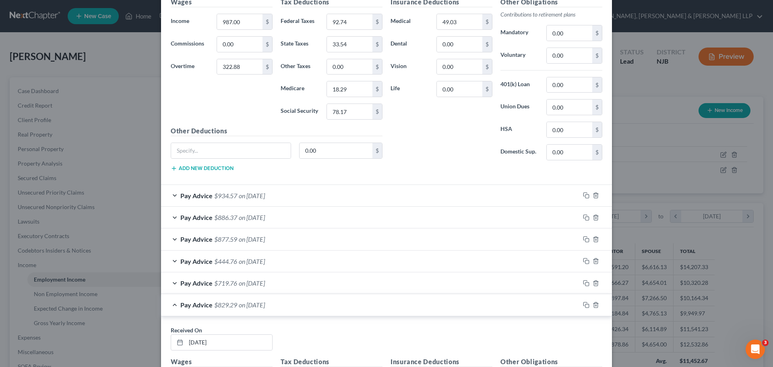
scroll to position [1851, 0]
click at [301, 200] on div "Pay Advice $934.57 on 07/24/2025" at bounding box center [370, 194] width 419 height 21
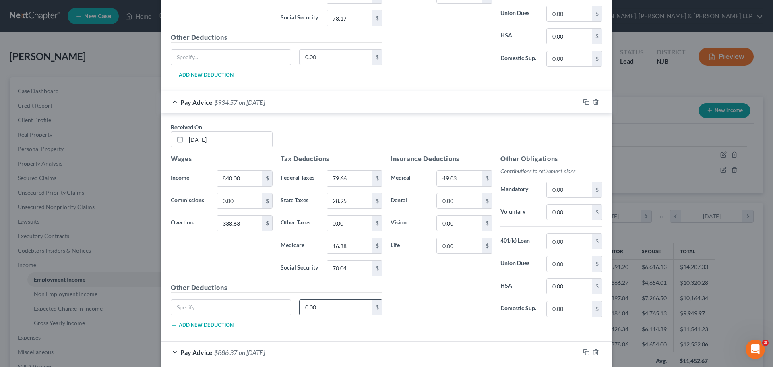
scroll to position [1972, 0]
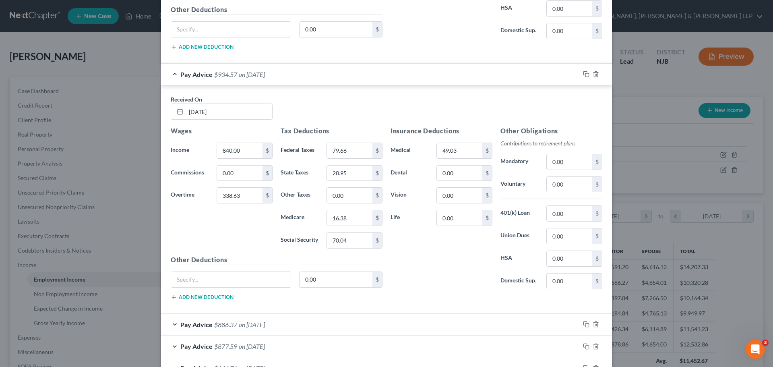
click at [315, 321] on div "Pay Advice $886.37 on 07/17/2025" at bounding box center [370, 323] width 419 height 21
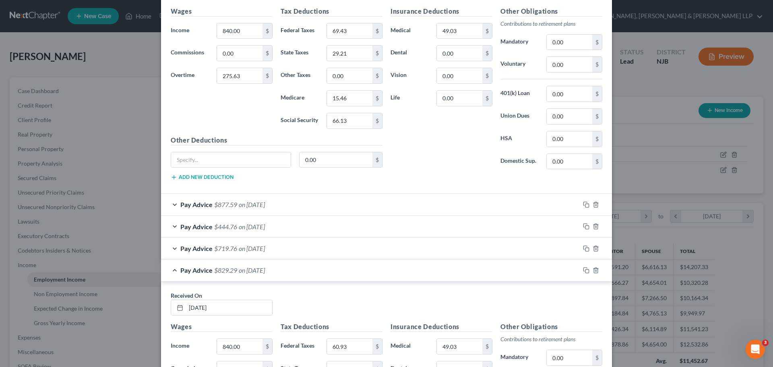
scroll to position [2414, 0]
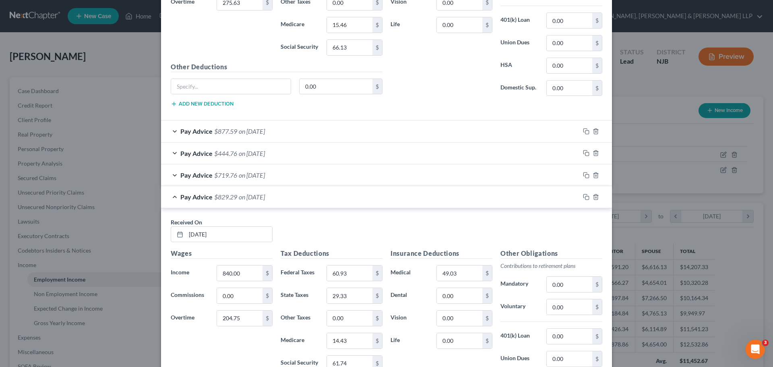
click at [361, 131] on div "Pay Advice $877.59 on 07/10/2025" at bounding box center [370, 130] width 419 height 21
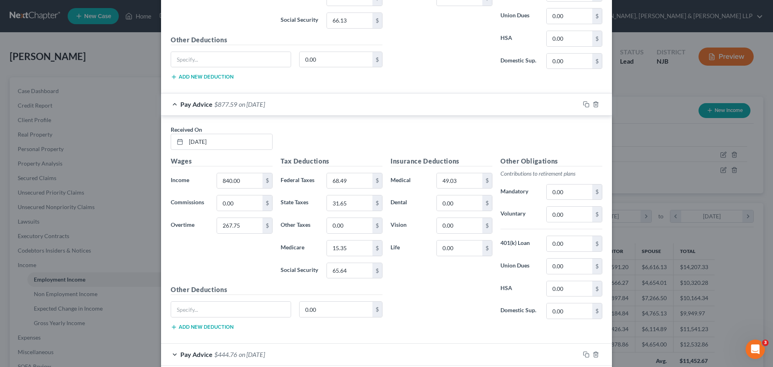
scroll to position [2575, 0]
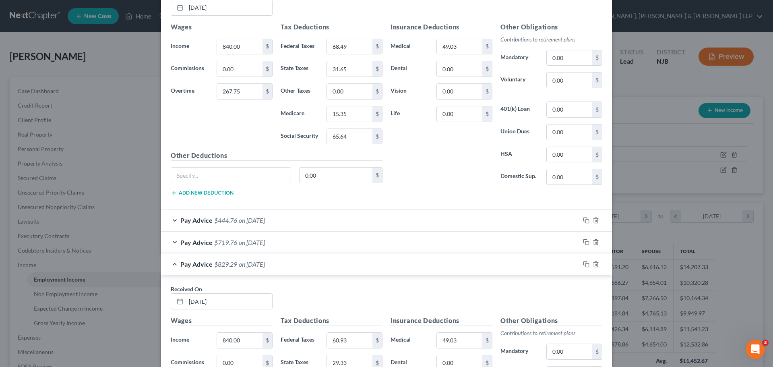
click at [365, 224] on div "Pay Advice $444.76 on 07/03/2025" at bounding box center [370, 219] width 419 height 21
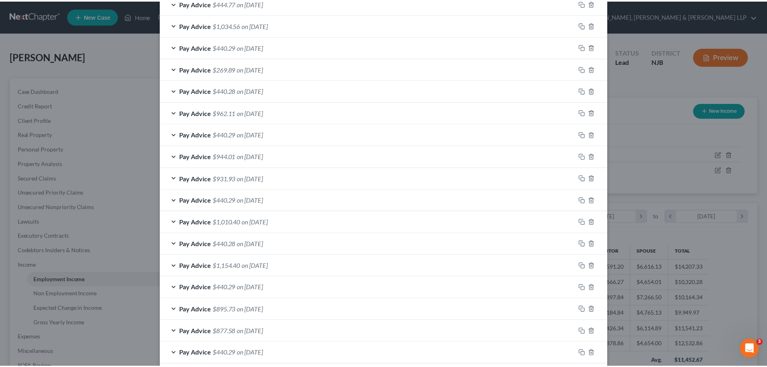
scroll to position [3530, 0]
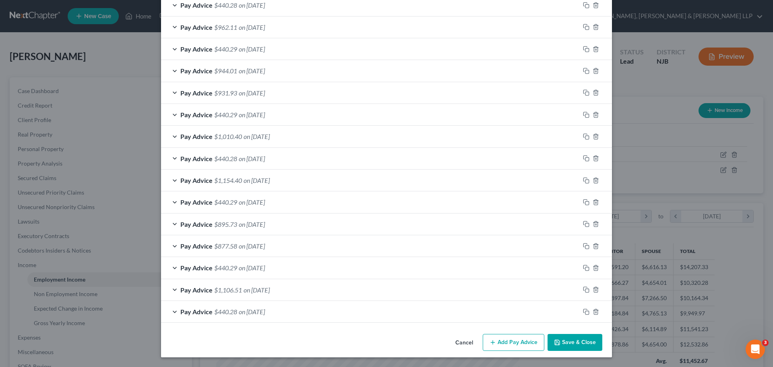
click at [575, 345] on button "Save & Close" at bounding box center [574, 342] width 55 height 17
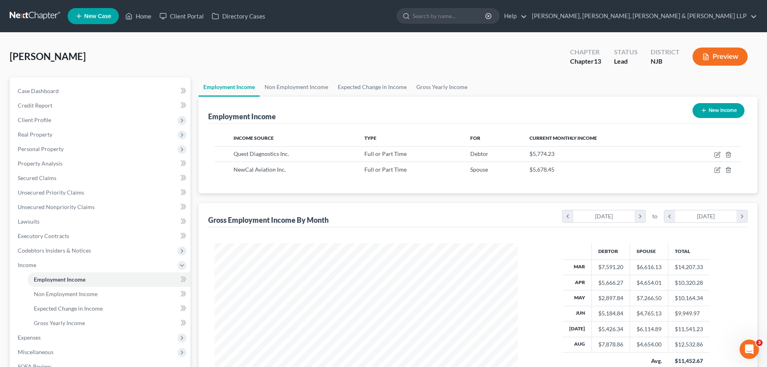
scroll to position [402255, 402089]
click at [694, 16] on link "Scura Wigfield, Heyer, Stevens & Cammarota LLP" at bounding box center [642, 16] width 229 height 14
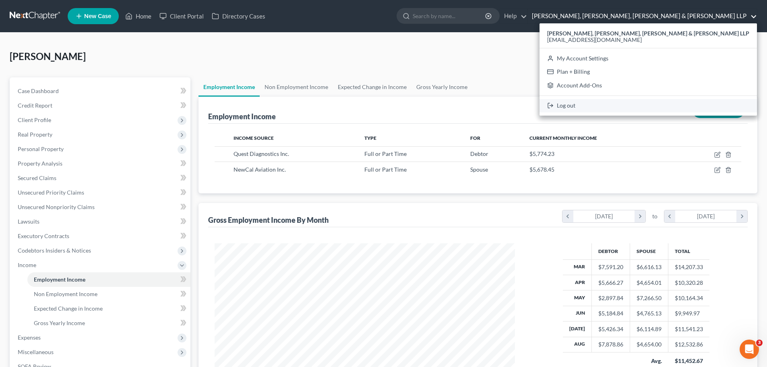
click at [648, 102] on link "Log out" at bounding box center [647, 106] width 217 height 14
